Goal: Task Accomplishment & Management: Use online tool/utility

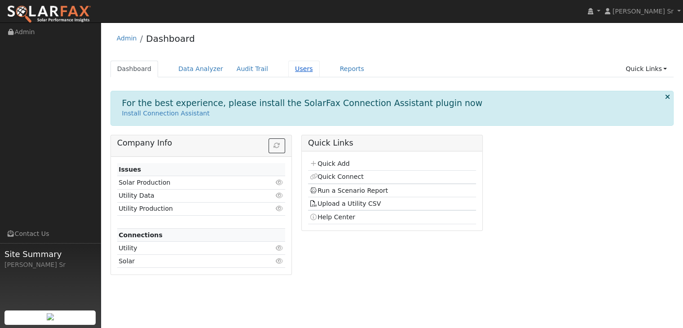
click at [288, 68] on link "Users" at bounding box center [303, 69] width 31 height 17
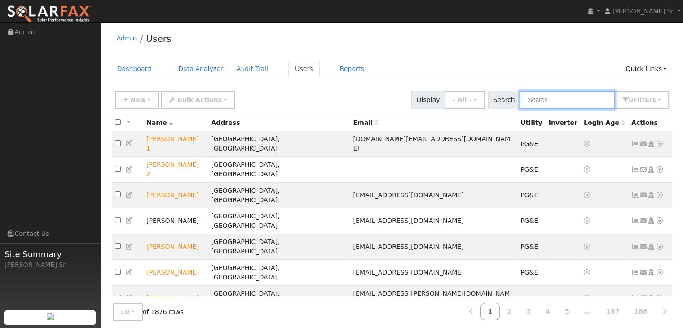
click at [550, 105] on input "text" at bounding box center [567, 100] width 95 height 18
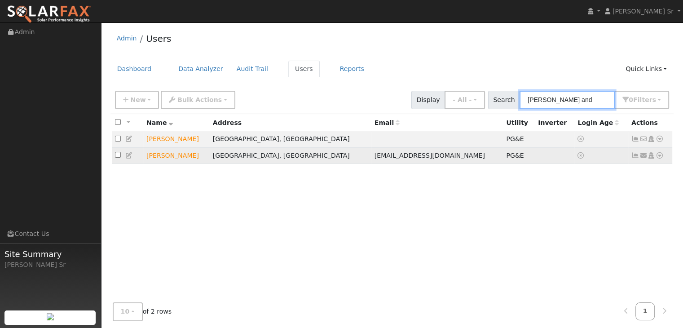
type input "jeff and"
click at [660, 157] on icon at bounding box center [660, 155] width 8 height 6
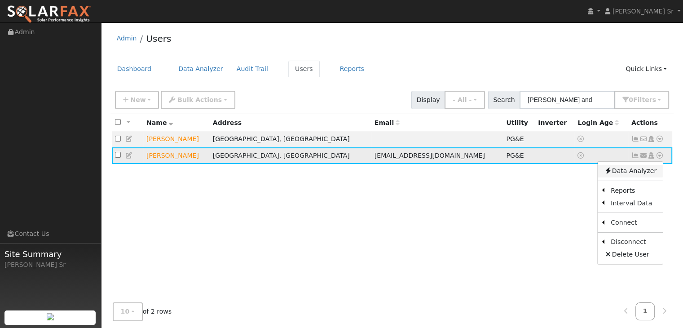
click at [650, 176] on link "Data Analyzer" at bounding box center [630, 171] width 65 height 13
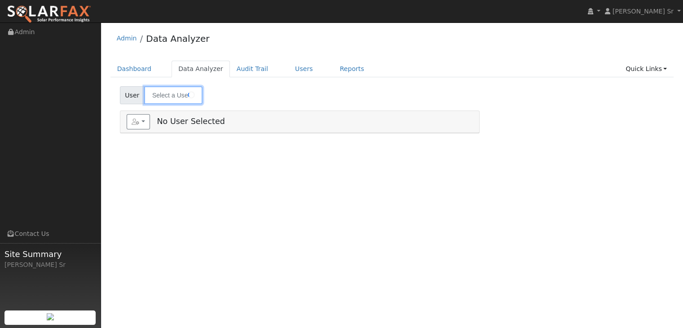
type input "Jeff Andrade"
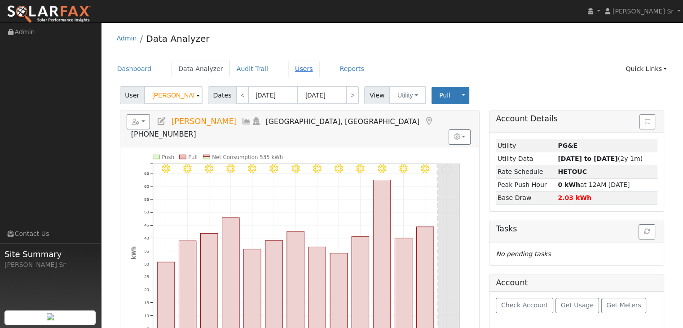
click at [291, 70] on link "Users" at bounding box center [303, 69] width 31 height 17
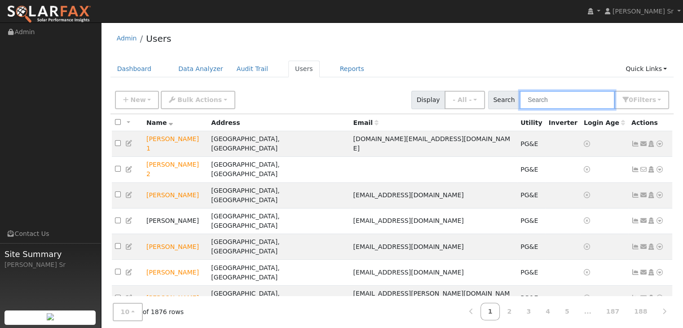
click at [532, 99] on input "text" at bounding box center [567, 100] width 95 height 18
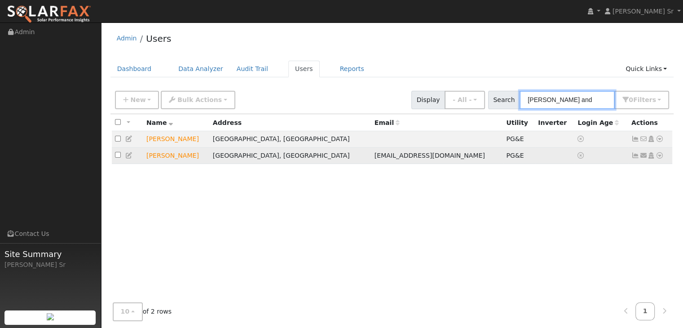
type input "[PERSON_NAME] and"
click at [659, 157] on icon at bounding box center [660, 155] width 8 height 6
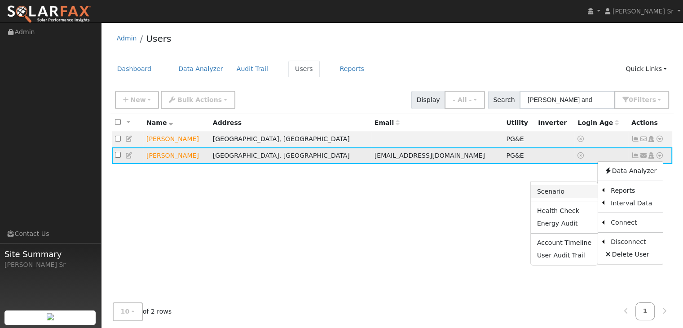
click at [554, 193] on link "Scenario" at bounding box center [564, 191] width 67 height 13
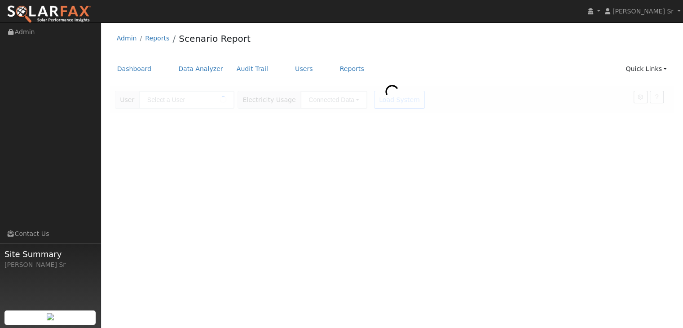
type input "[PERSON_NAME]"
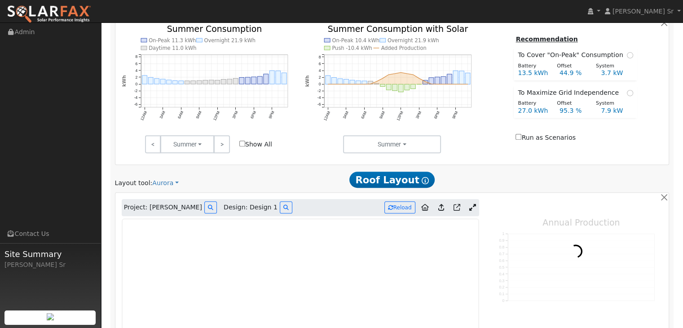
type input "21971"
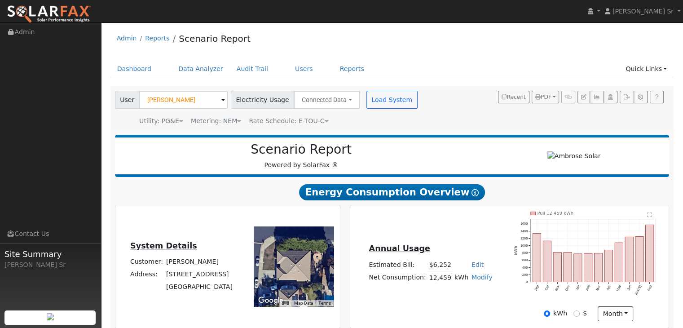
click at [285, 155] on h2 "Scenario Report" at bounding box center [301, 149] width 355 height 15
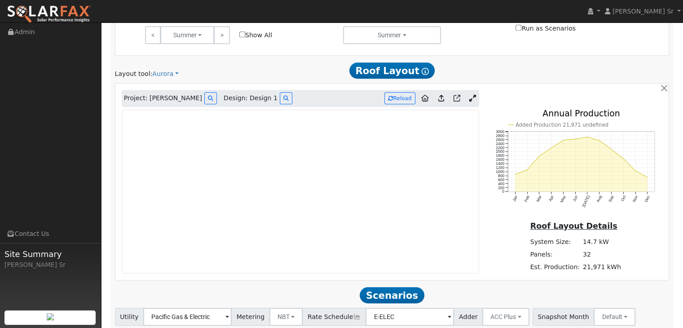
scroll to position [442, 0]
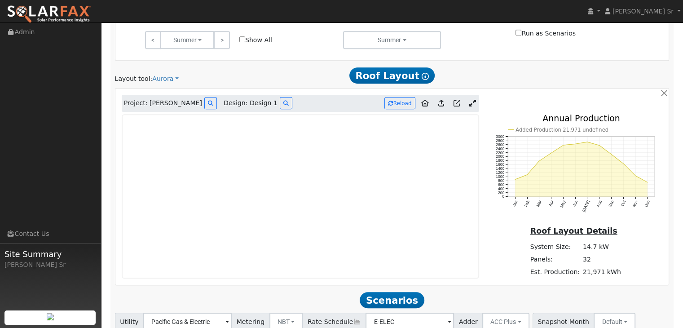
click at [472, 102] on icon at bounding box center [473, 103] width 7 height 7
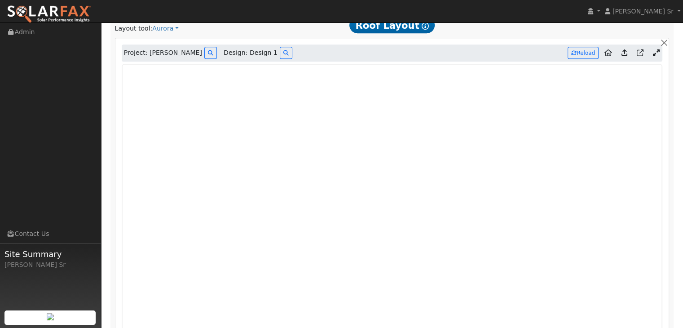
scroll to position [503, 0]
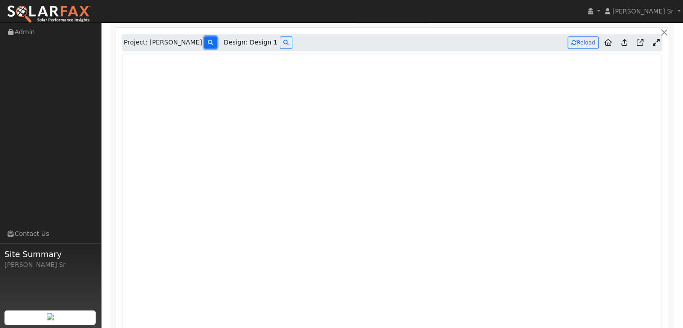
click at [208, 40] on icon at bounding box center [210, 42] width 5 height 5
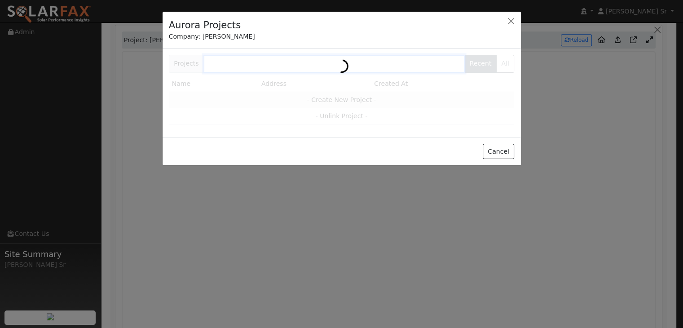
scroll to position [506, 0]
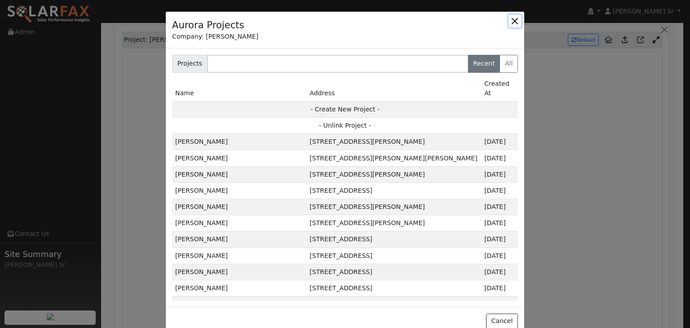
click at [512, 19] on button "button" at bounding box center [515, 21] width 13 height 13
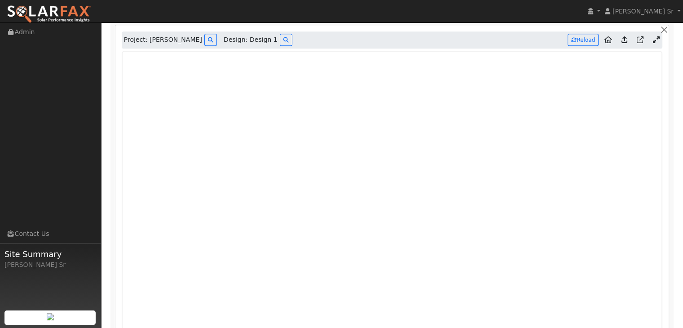
click at [345, 7] on nav "[PERSON_NAME] Sr [PERSON_NAME] Sr Profile My Company Help Center Terms Of Servi…" at bounding box center [341, 11] width 683 height 23
